Goal: Find specific page/section: Find specific page/section

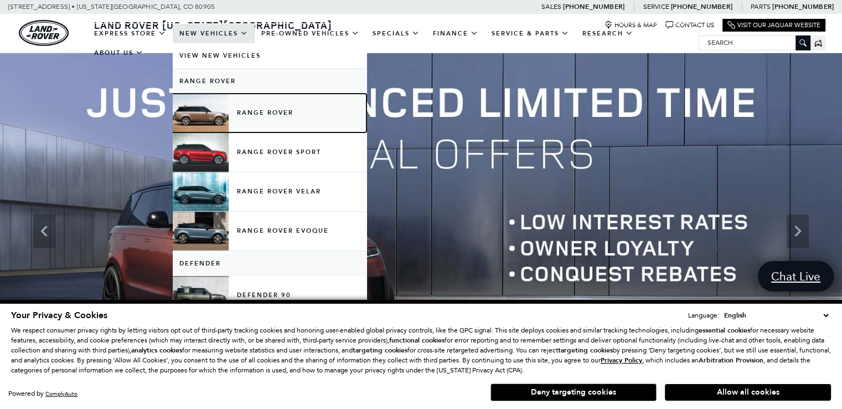
click at [252, 118] on link "Range Rover" at bounding box center [270, 113] width 194 height 39
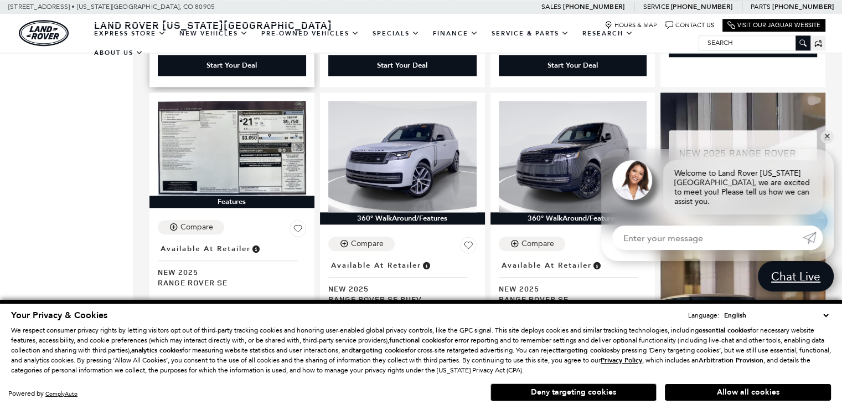
scroll to position [1163, 0]
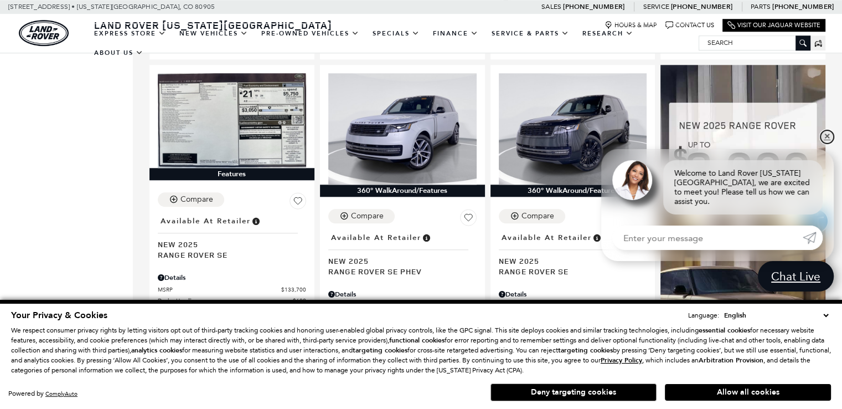
click at [830, 143] on link "✕" at bounding box center [827, 136] width 13 height 13
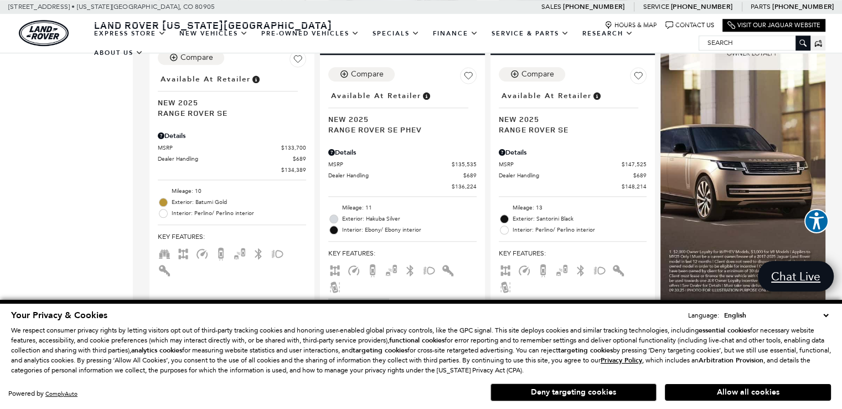
scroll to position [1273, 0]
